Goal: Navigation & Orientation: Find specific page/section

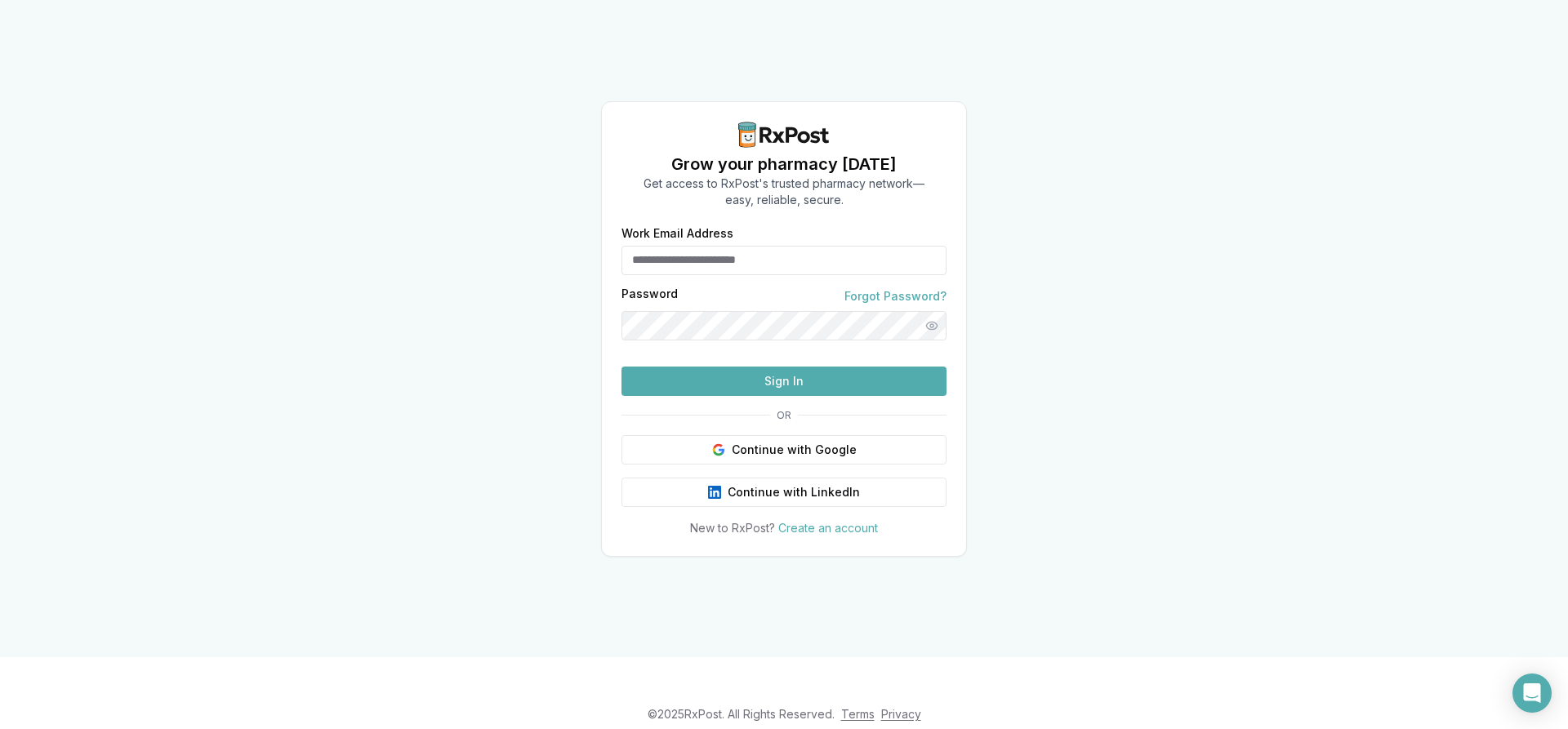
type input "**********"
click at [778, 396] on button "Sign In" at bounding box center [784, 382] width 325 height 30
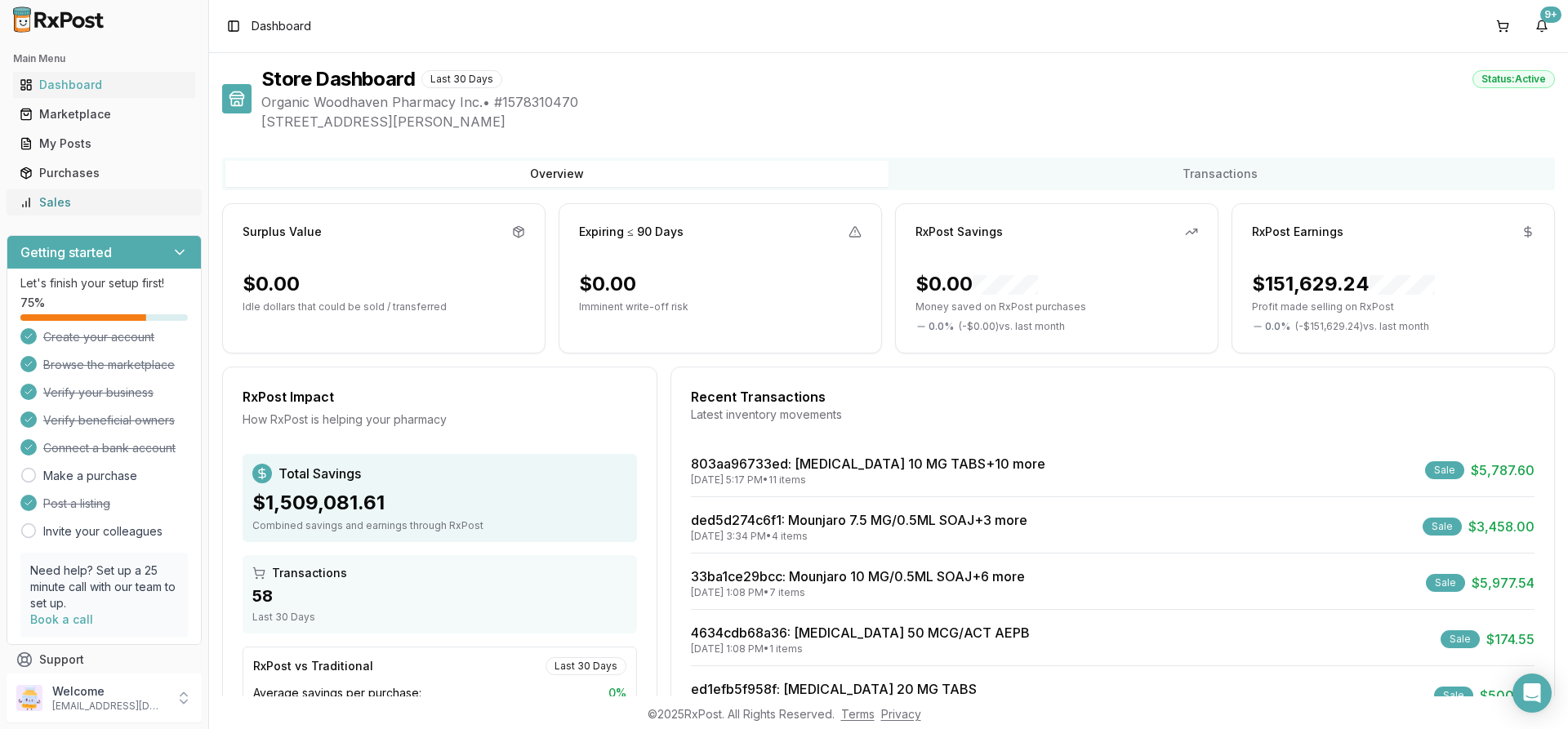
click at [49, 200] on div "Sales" at bounding box center [104, 202] width 169 height 16
